Goal: Use online tool/utility: Utilize a website feature to perform a specific function

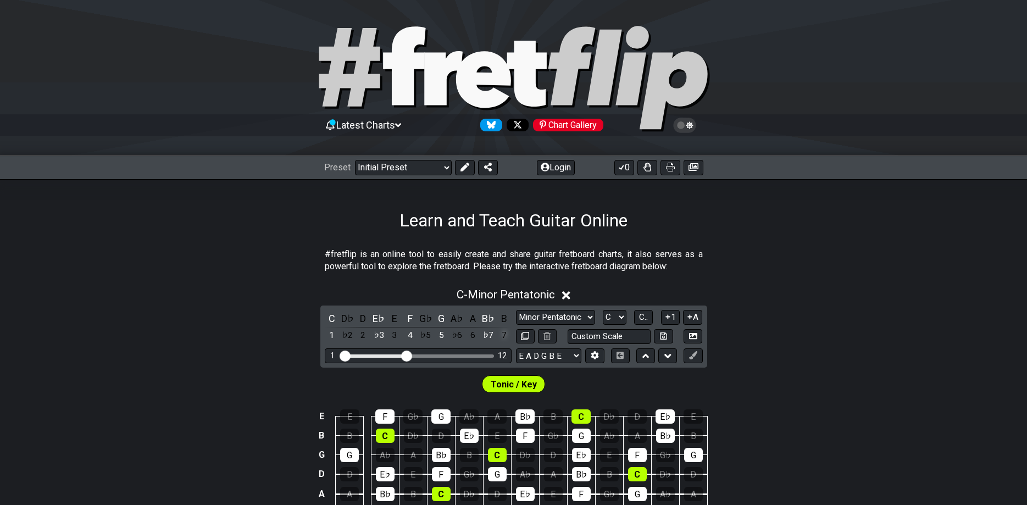
scroll to position [112, 0]
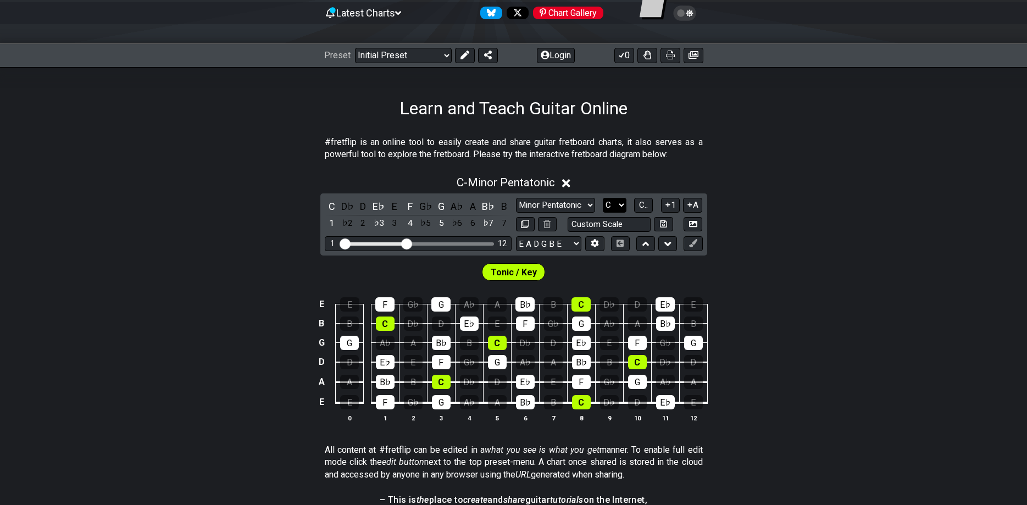
click at [603, 198] on select "A♭ A A♯ B♭ B C C♯ D♭ D D♯ E♭ E F F♯ G♭ G G♯" at bounding box center [615, 205] width 24 height 15
click at [638, 207] on button "C.." at bounding box center [643, 205] width 19 height 15
click at [589, 246] on button at bounding box center [594, 243] width 19 height 15
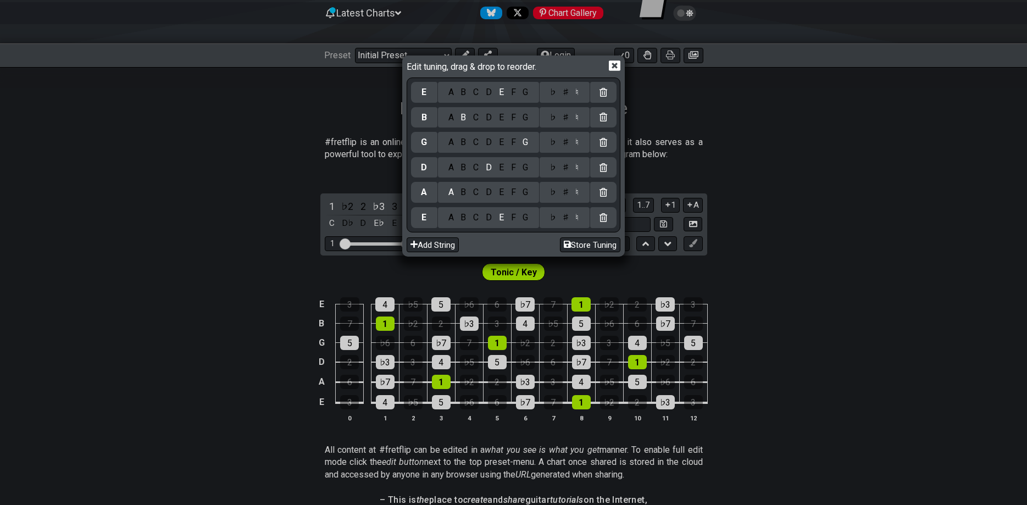
click at [463, 221] on div "B" at bounding box center [463, 218] width 13 height 12
click at [516, 192] on div "F" at bounding box center [513, 192] width 12 height 12
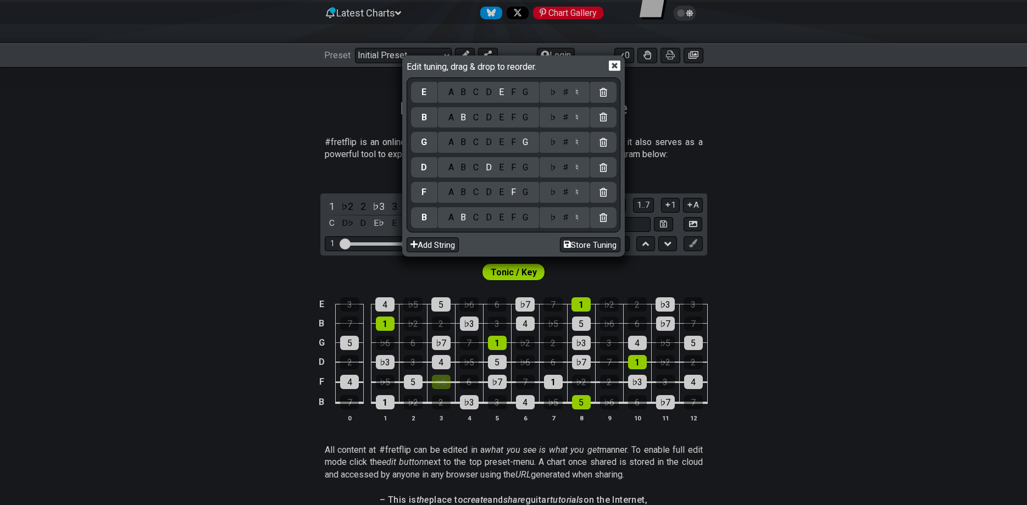
click at [564, 196] on div "♯" at bounding box center [565, 192] width 13 height 12
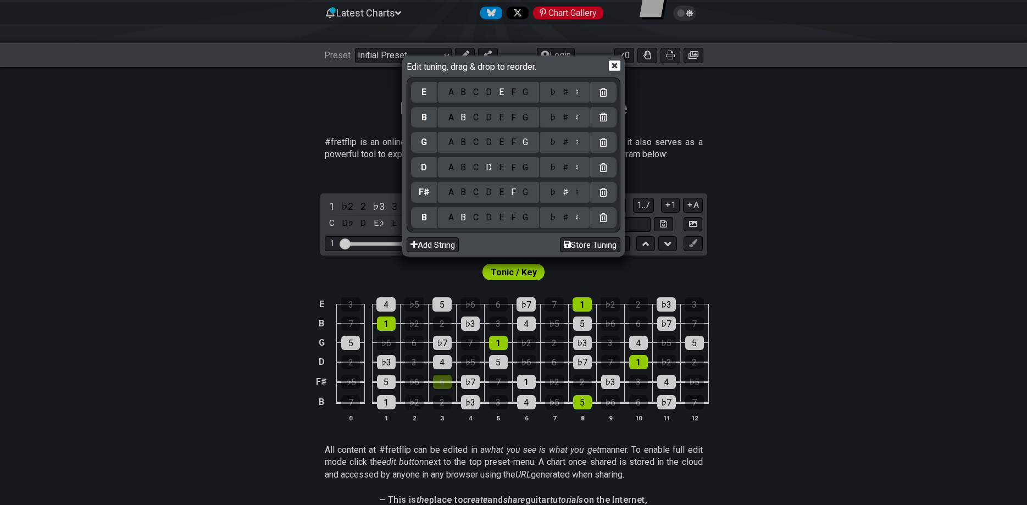
drag, startPoint x: 528, startPoint y: 194, endPoint x: 535, endPoint y: 191, distance: 7.4
click at [528, 193] on div "G" at bounding box center [525, 192] width 13 height 12
click at [553, 195] on div "♭" at bounding box center [552, 192] width 13 height 12
click at [514, 195] on div "F" at bounding box center [513, 192] width 12 height 12
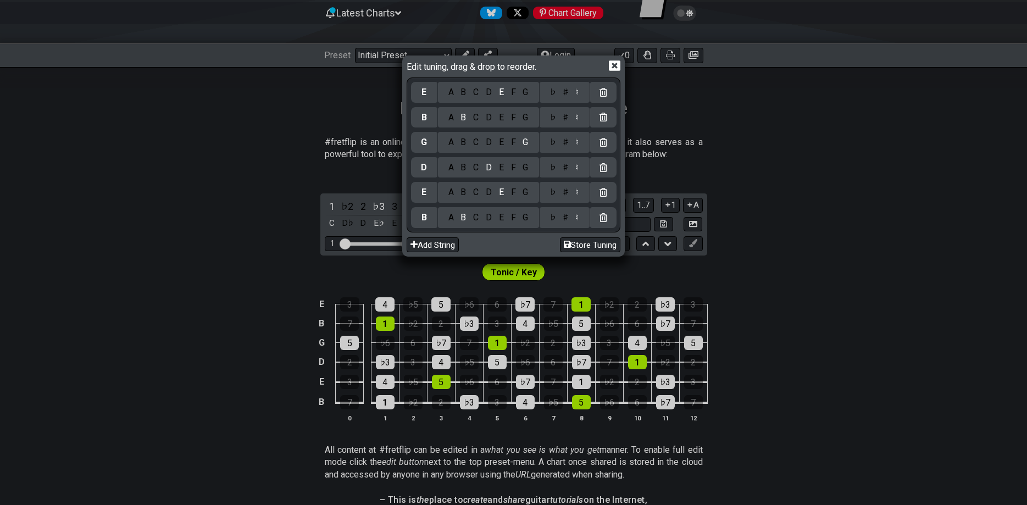
click at [510, 192] on div "F" at bounding box center [513, 192] width 12 height 12
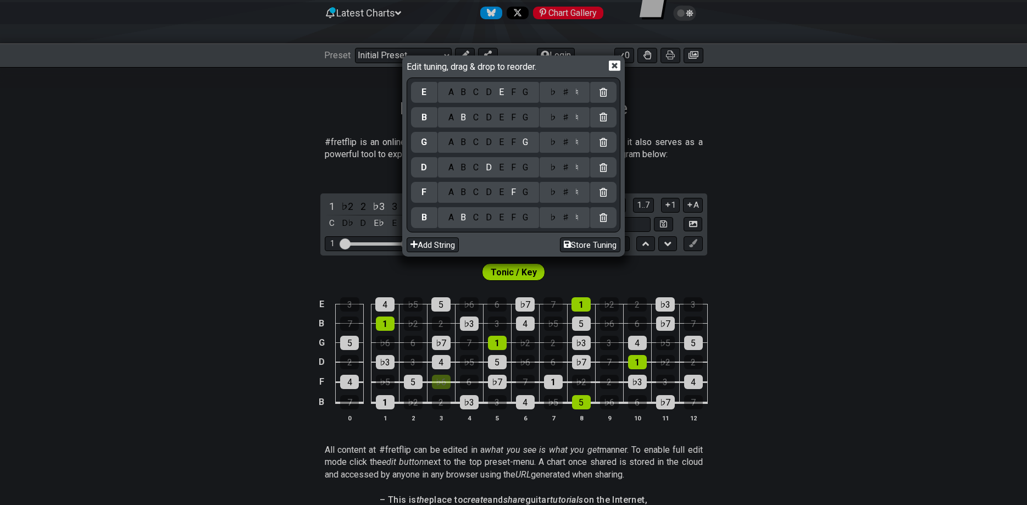
click at [572, 196] on div "♮" at bounding box center [577, 192] width 10 height 12
click at [564, 193] on div "♯" at bounding box center [565, 192] width 13 height 12
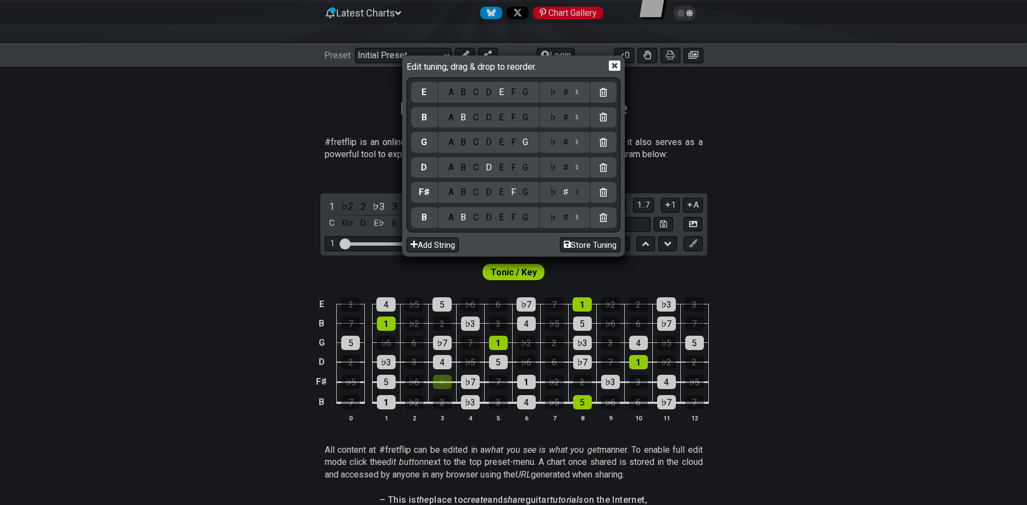
click at [464, 170] on div "B" at bounding box center [463, 168] width 13 height 12
click at [497, 142] on div "E" at bounding box center [501, 142] width 12 height 12
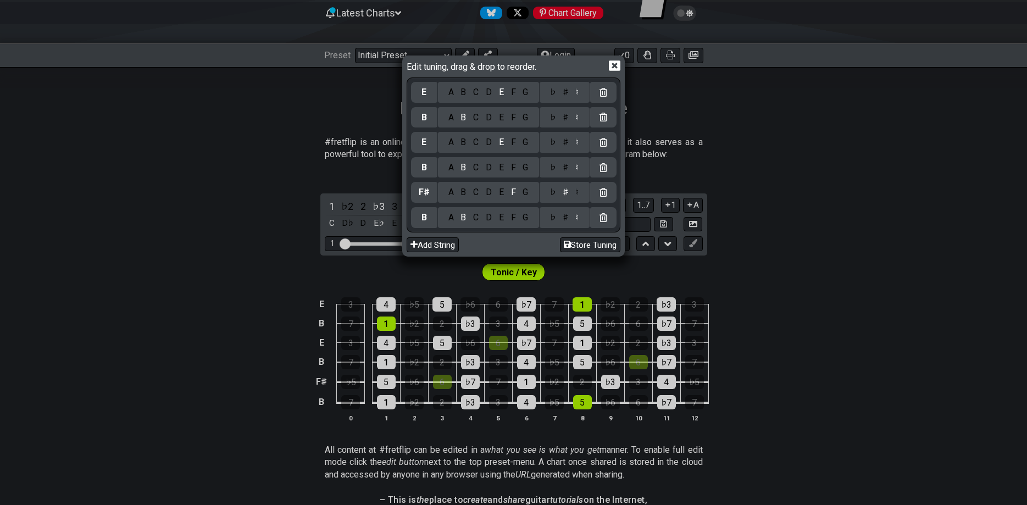
click at [530, 113] on div "G" at bounding box center [525, 118] width 13 height 12
click at [566, 115] on div "♯" at bounding box center [565, 118] width 13 height 12
click at [474, 95] on div "C" at bounding box center [476, 92] width 13 height 12
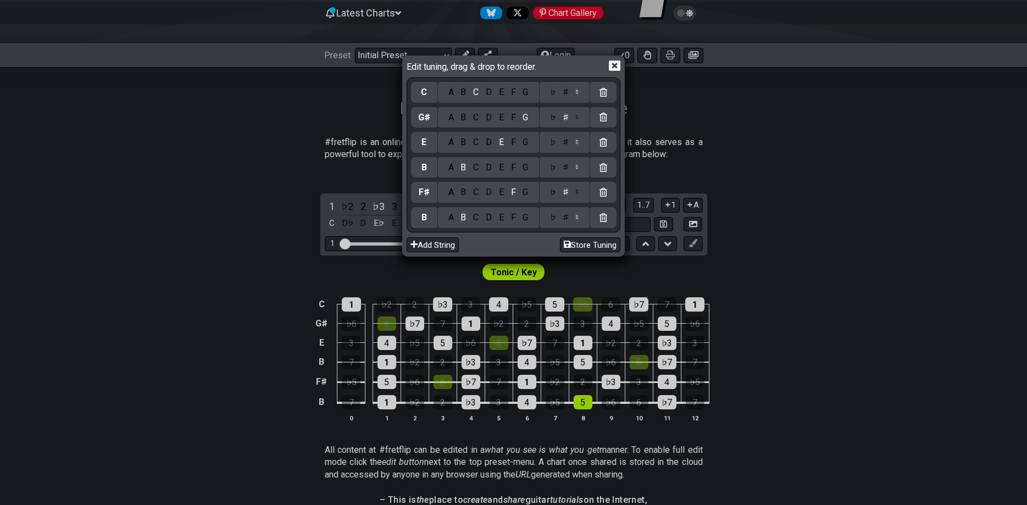
click at [561, 90] on div "♯" at bounding box center [565, 92] width 13 height 12
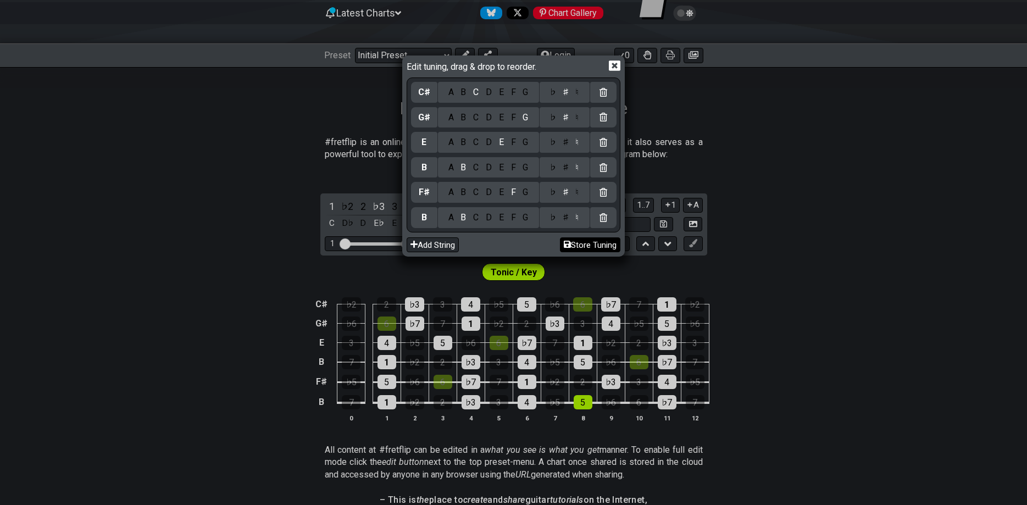
click at [589, 246] on button "Store Tuning" at bounding box center [590, 244] width 60 height 15
click at [615, 66] on icon at bounding box center [615, 66] width 12 height 12
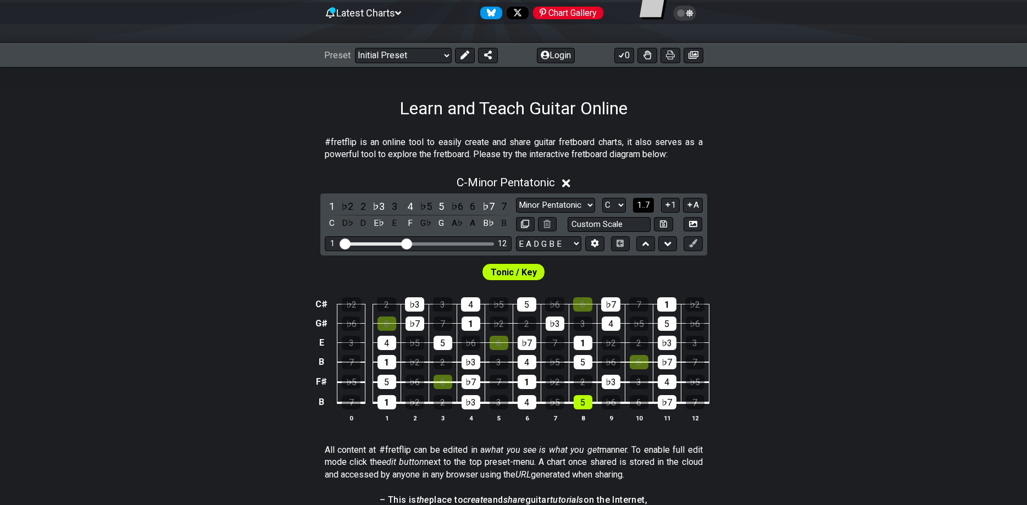
click at [646, 207] on span "1..7" at bounding box center [643, 205] width 13 height 10
click at [646, 207] on span "..." at bounding box center [643, 205] width 5 height 10
click at [602, 198] on select "A♭ A A♯ B♭ B C C♯ D♭ D D♯ E♭ E F F♯ G♭ G G♯" at bounding box center [614, 205] width 24 height 15
select select "F"
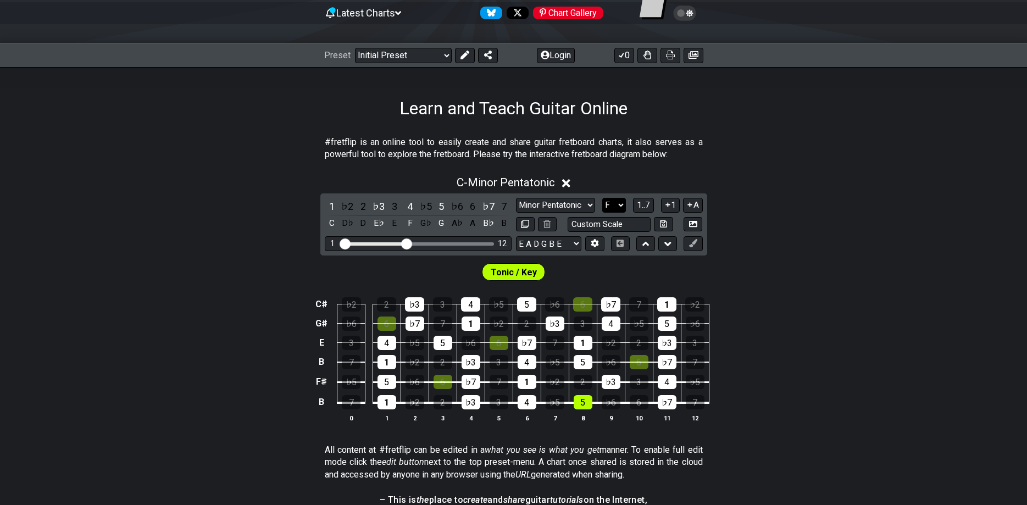
click option "F" at bounding box center [0, 0] width 0 height 0
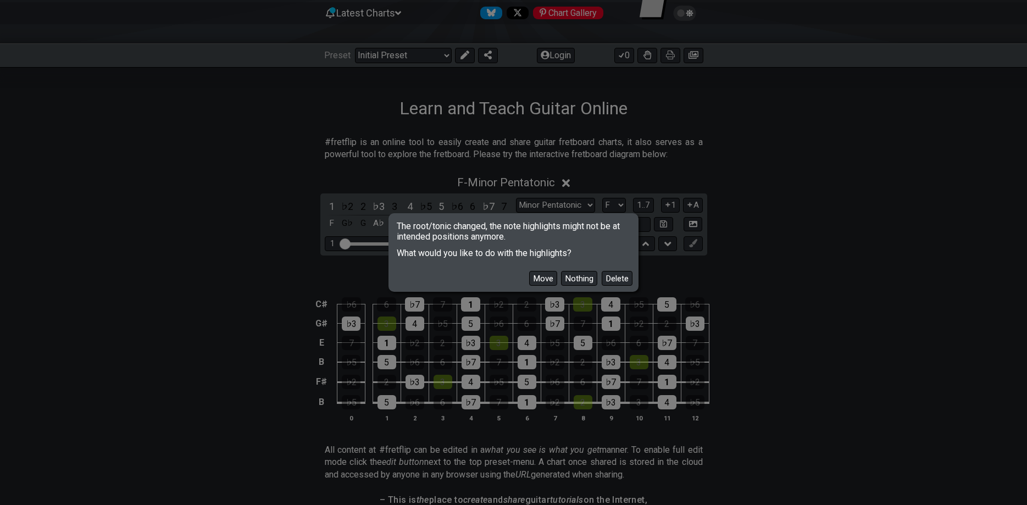
click at [621, 287] on div "Move Nothing Delete" at bounding box center [514, 274] width 246 height 32
click at [621, 280] on button "Delete" at bounding box center [617, 278] width 31 height 15
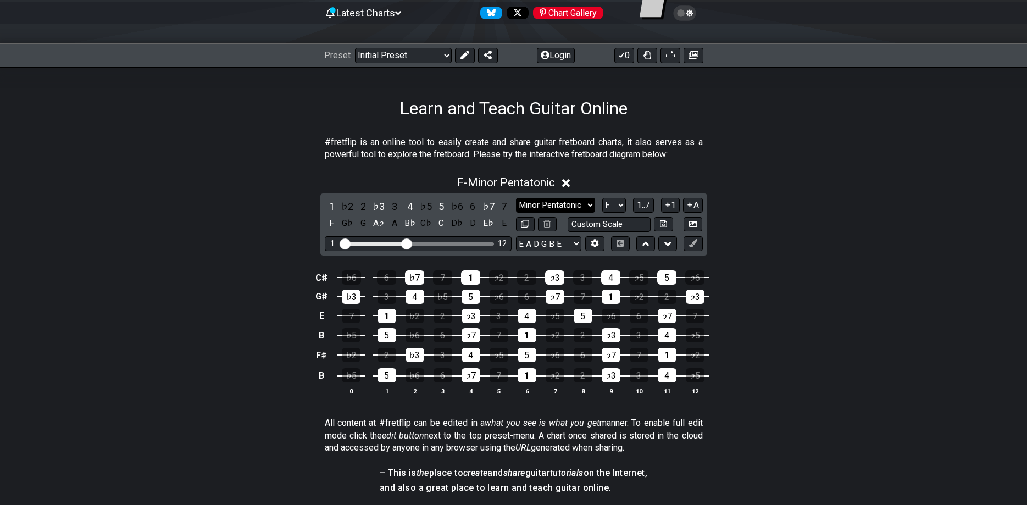
click at [516, 198] on select "Minor Pentatonic Click to edit Minor Pentatonic Major Pentatonic Minor Blues Ma…" at bounding box center [555, 205] width 79 height 15
select select "Minor / Aeolian"
click option "Minor / Aeolian" at bounding box center [0, 0] width 0 height 0
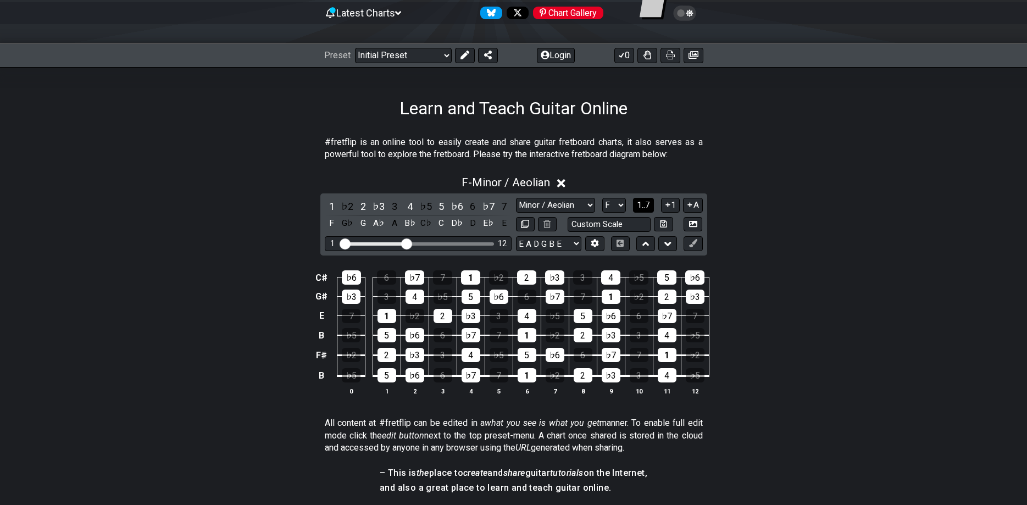
click at [647, 201] on span "1..7" at bounding box center [643, 205] width 13 height 10
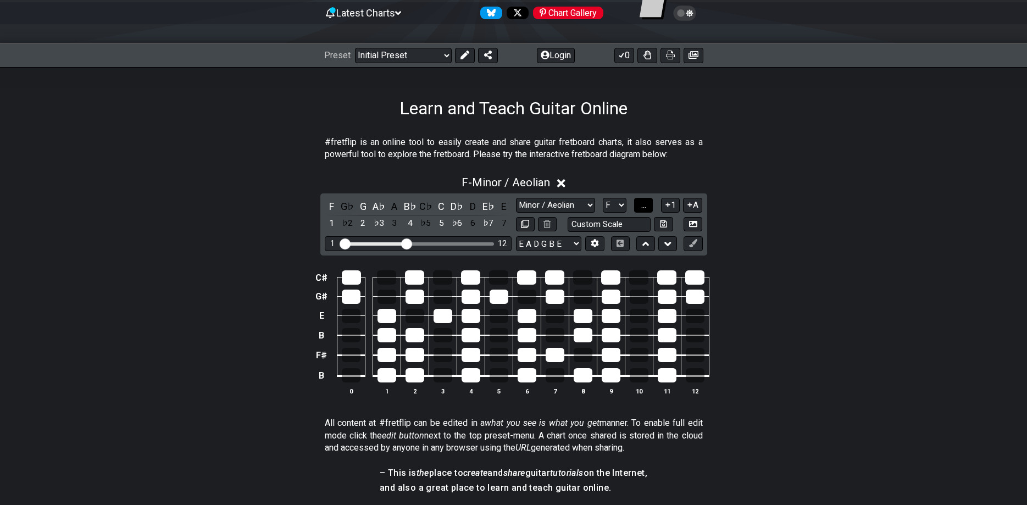
click at [646, 201] on span "..." at bounding box center [643, 205] width 5 height 10
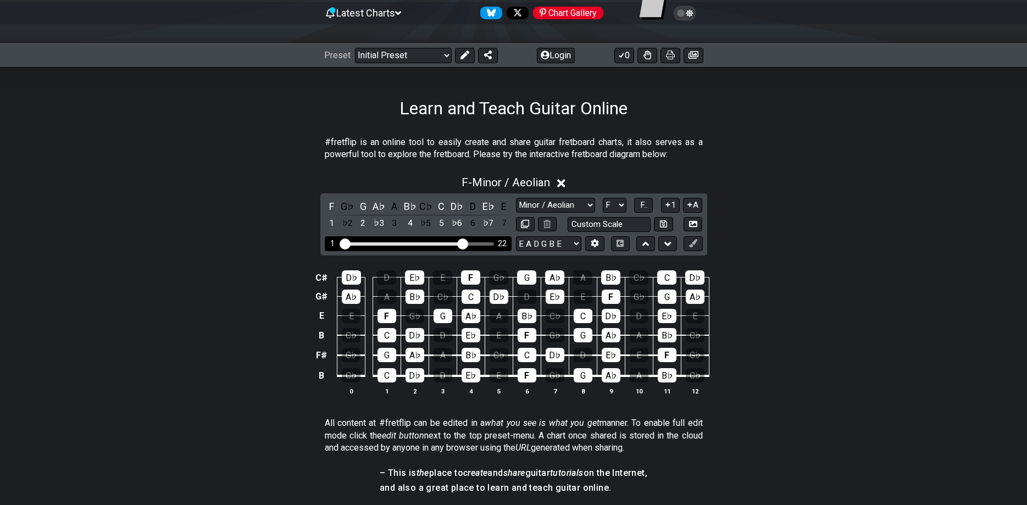
drag, startPoint x: 409, startPoint y: 242, endPoint x: 462, endPoint y: 267, distance: 58.3
click at [462, 243] on input "Visible fret range" at bounding box center [418, 243] width 156 height 0
